Goal: Find specific page/section: Find specific page/section

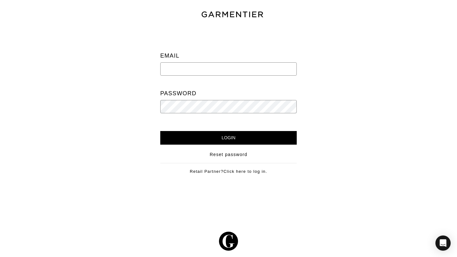
type input "[PERSON_NAME][EMAIL_ADDRESS][DOMAIN_NAME]"
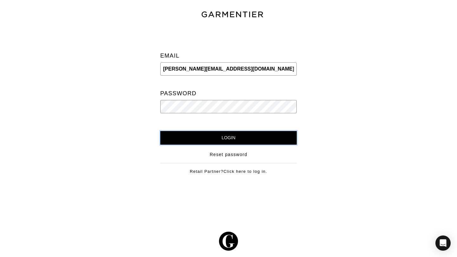
click at [236, 142] on input "Login" at bounding box center [228, 138] width 136 height 14
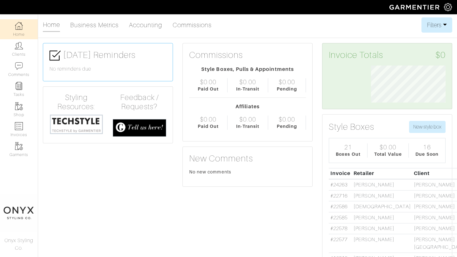
scroll to position [37, 84]
click at [17, 49] on img at bounding box center [19, 46] width 8 height 8
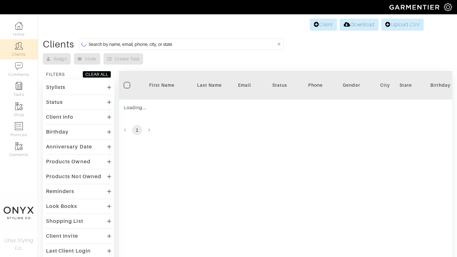
click at [222, 45] on input at bounding box center [181, 44] width 187 height 8
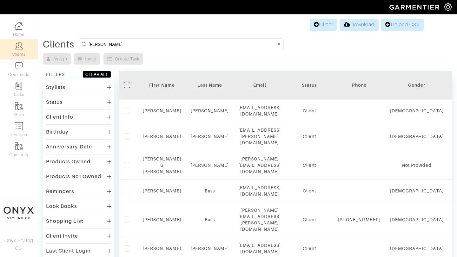
type input "nicole"
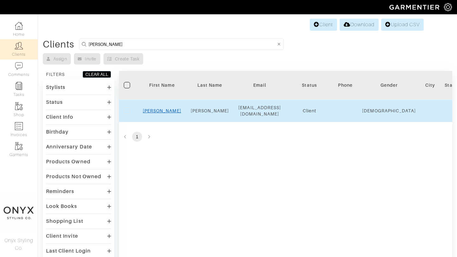
click at [162, 109] on link "Nicole" at bounding box center [162, 110] width 38 height 5
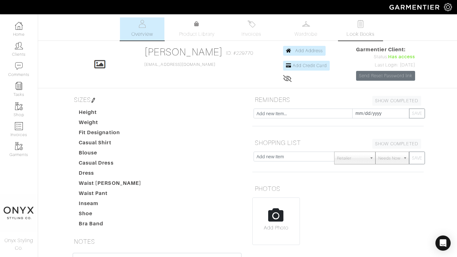
click at [359, 36] on span "Look Books" at bounding box center [360, 34] width 28 height 8
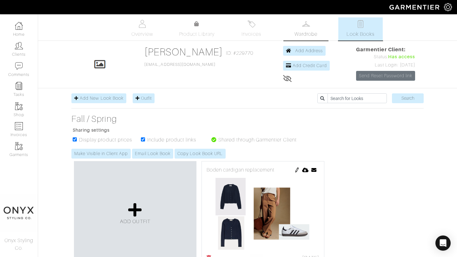
click at [303, 32] on span "Wardrobe" at bounding box center [305, 34] width 23 height 8
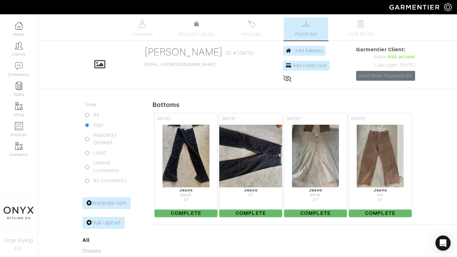
click at [86, 115] on input "All" at bounding box center [87, 115] width 4 height 4
radio input "true"
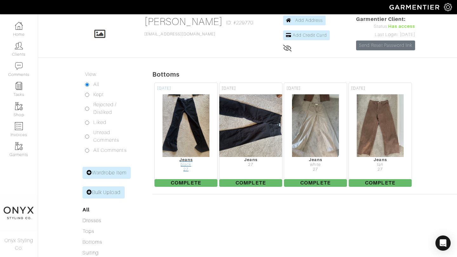
scroll to position [67, 0]
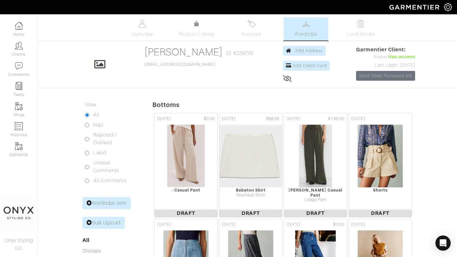
click at [88, 125] on input "Kept" at bounding box center [87, 125] width 4 height 4
radio input "true"
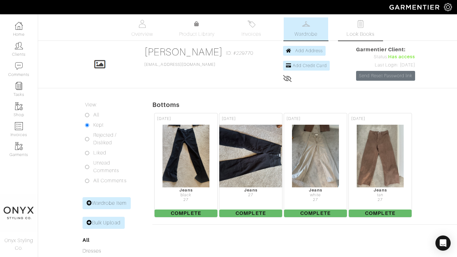
click at [367, 26] on link "Look Books" at bounding box center [360, 28] width 44 height 23
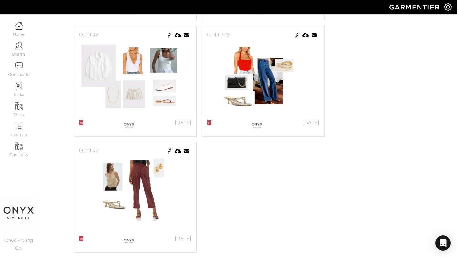
scroll to position [3380, 0]
